Goal: Information Seeking & Learning: Learn about a topic

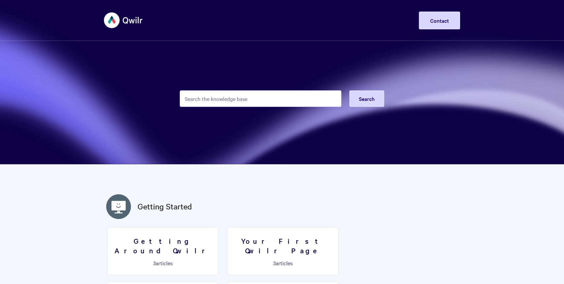
click at [241, 96] on input "Search the knowledge base" at bounding box center [261, 98] width 162 height 17
type input "token"
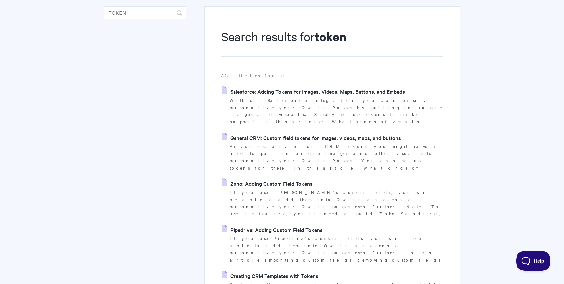
scroll to position [64, 0]
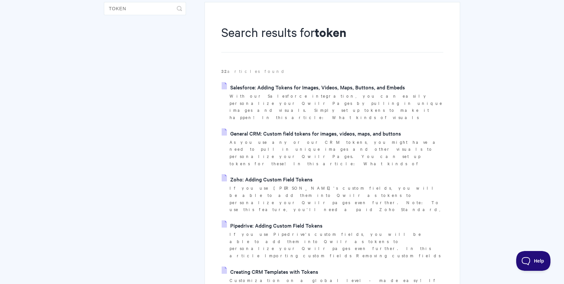
click at [282, 267] on link "Creating CRM Templates with Tokens" at bounding box center [270, 272] width 97 height 10
